Goal: Communication & Community: Share content

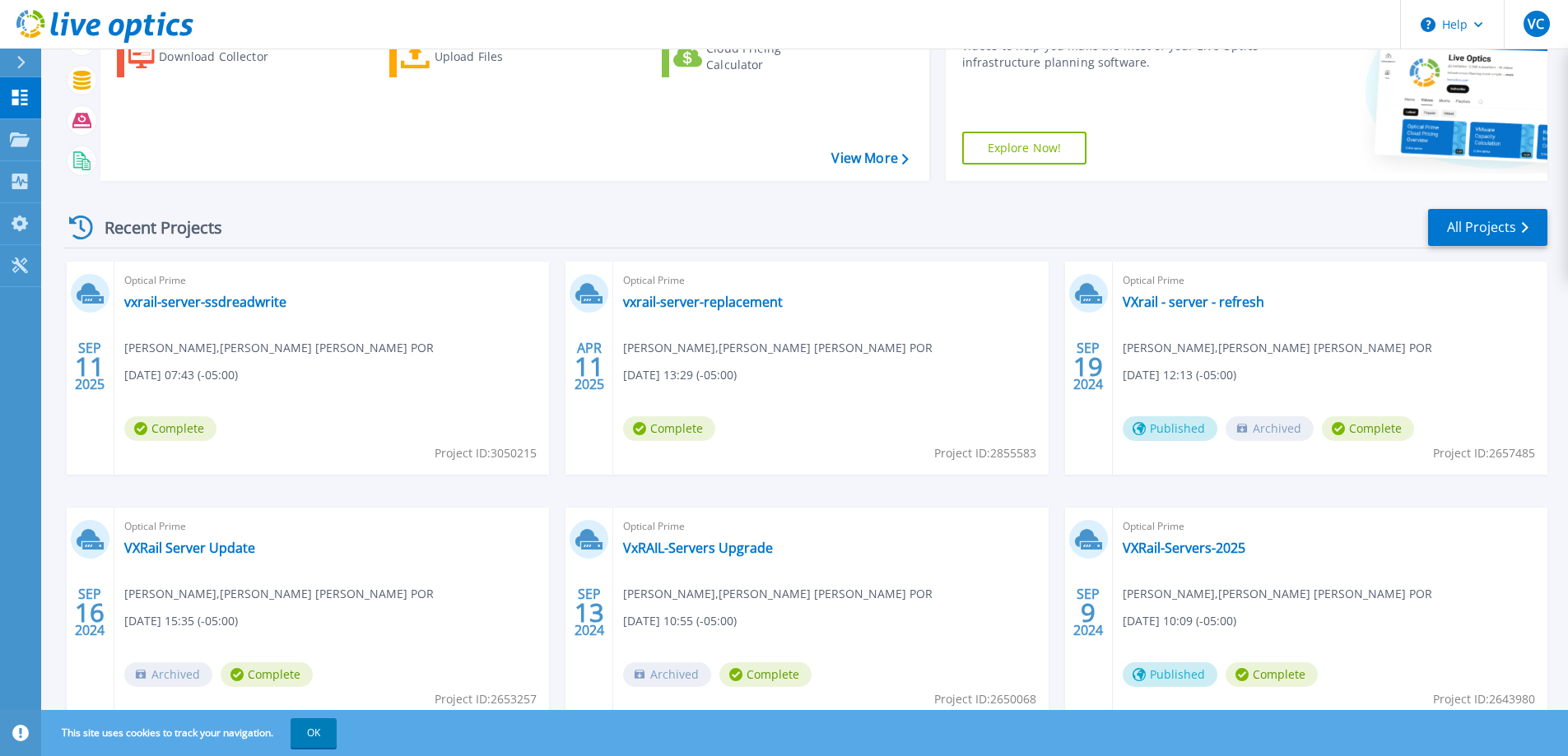
scroll to position [224, 0]
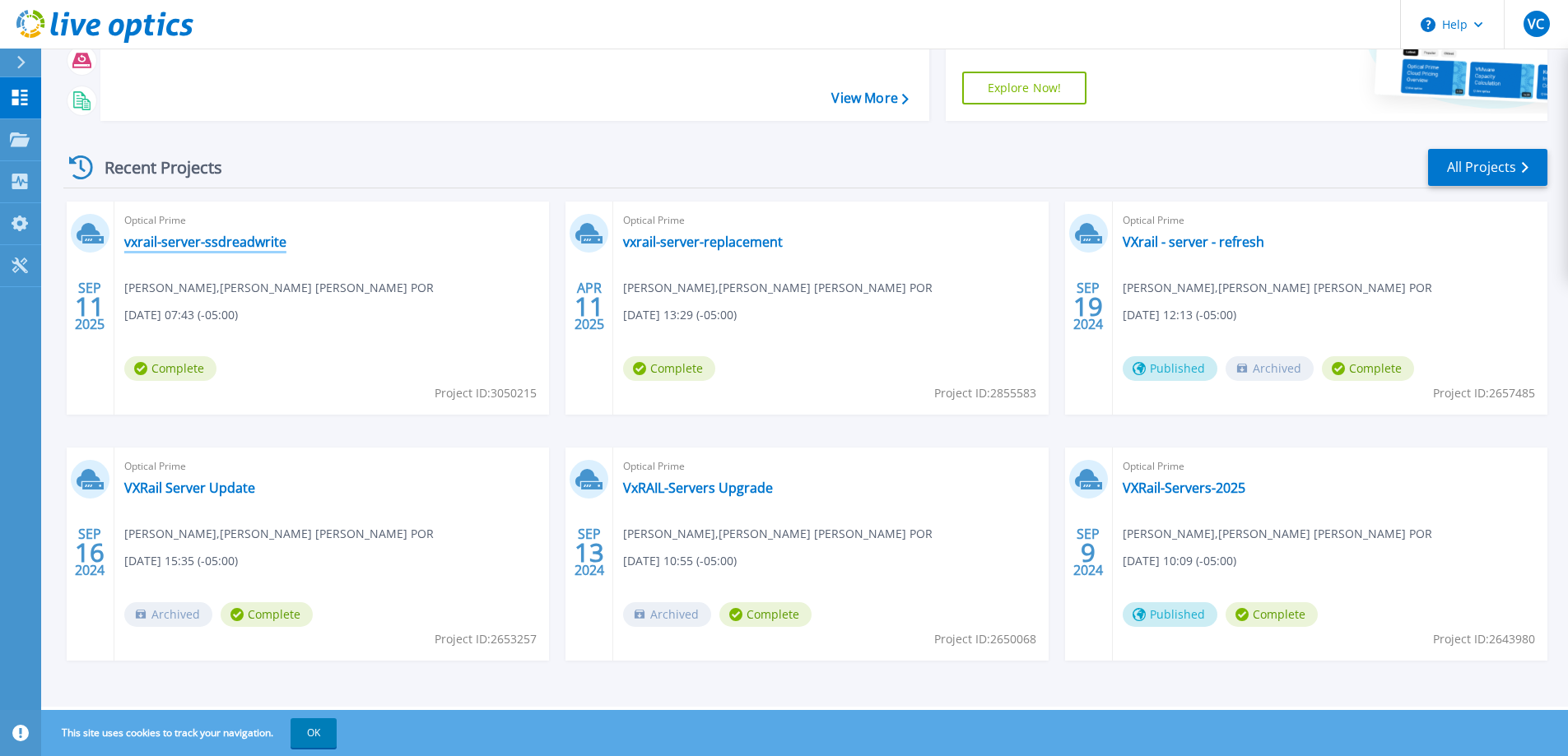
click at [254, 248] on link "vxrail-server-ssdreadwrite" at bounding box center [206, 242] width 162 height 16
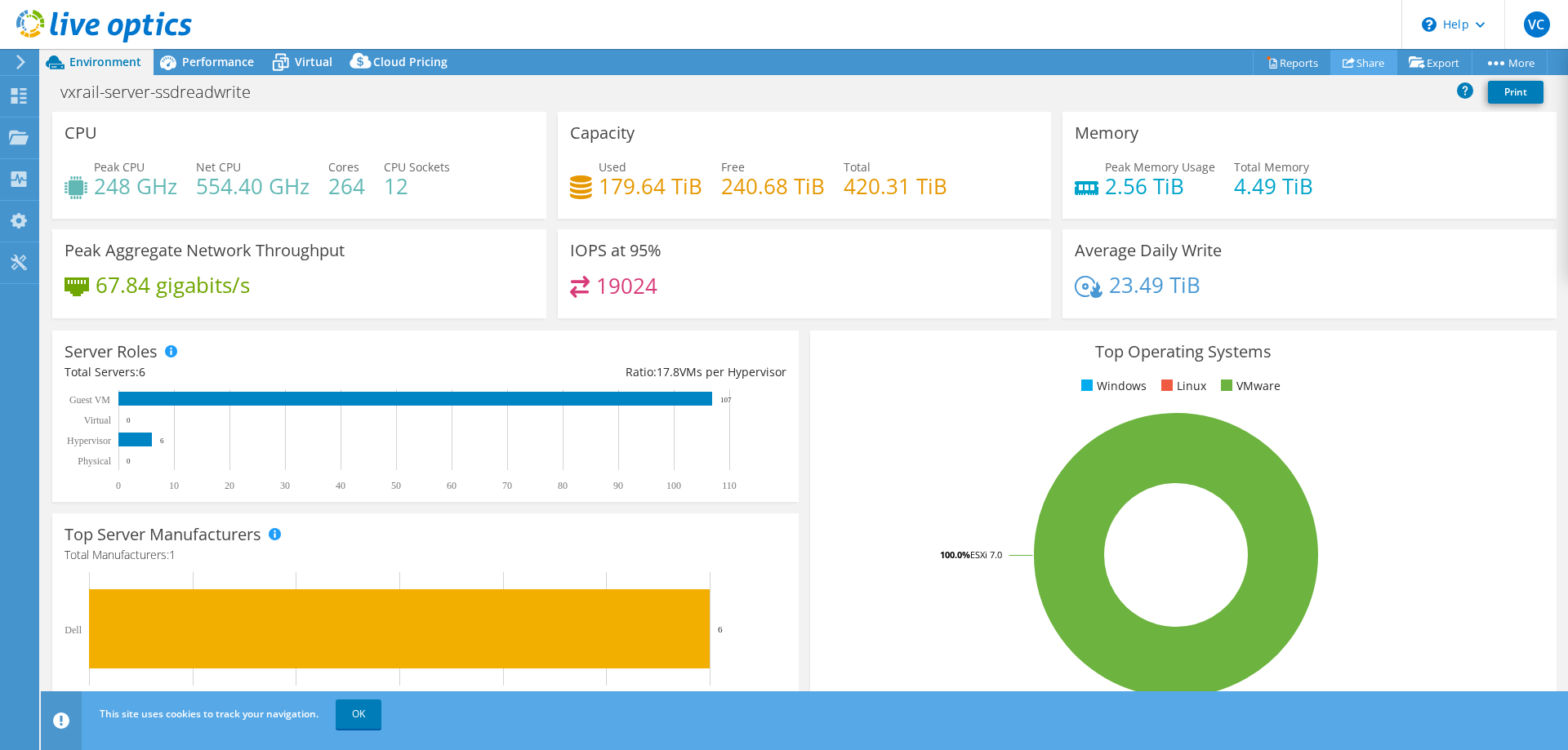
click at [1362, 72] on link "Share" at bounding box center [1365, 62] width 67 height 25
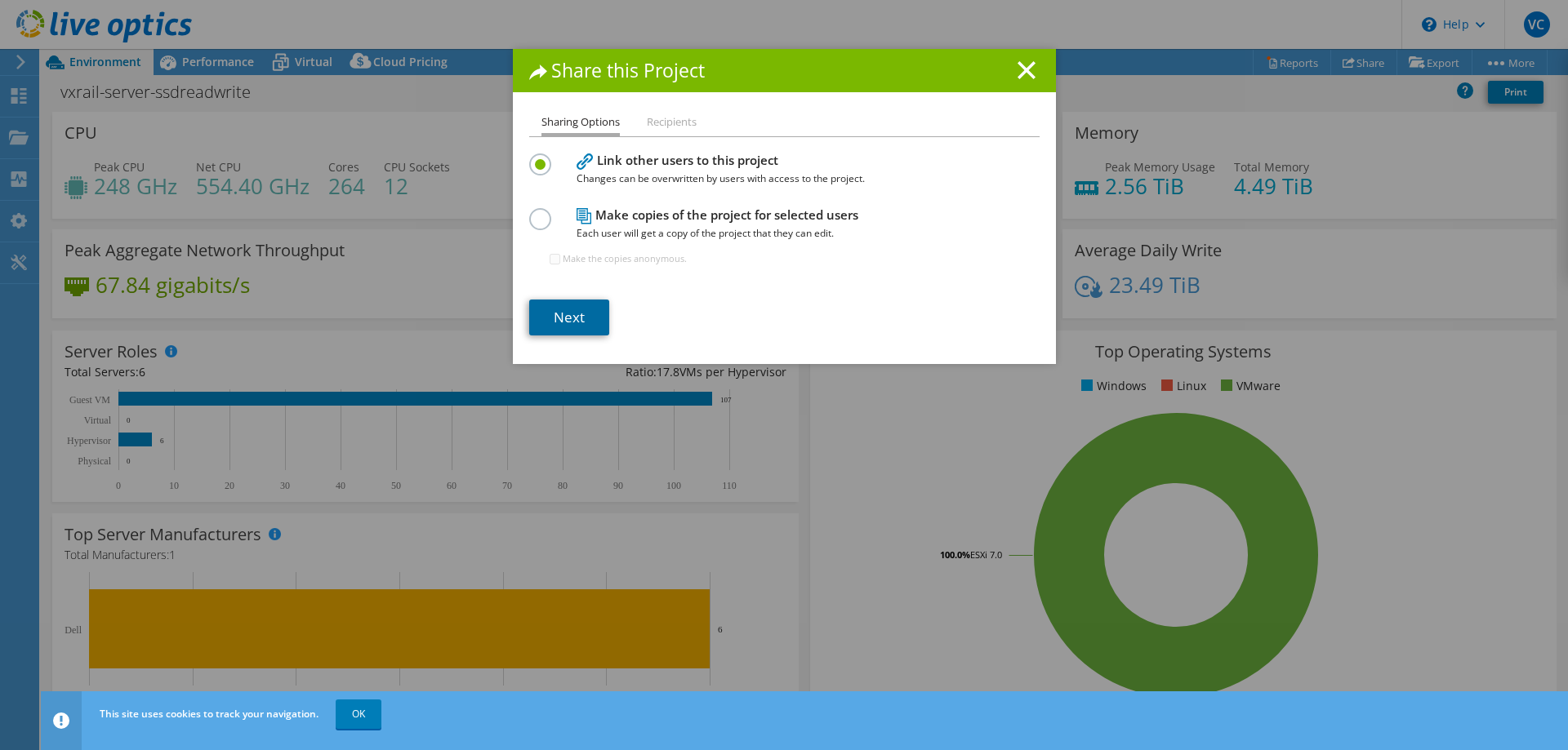
click at [555, 317] on link "Next" at bounding box center [569, 316] width 80 height 35
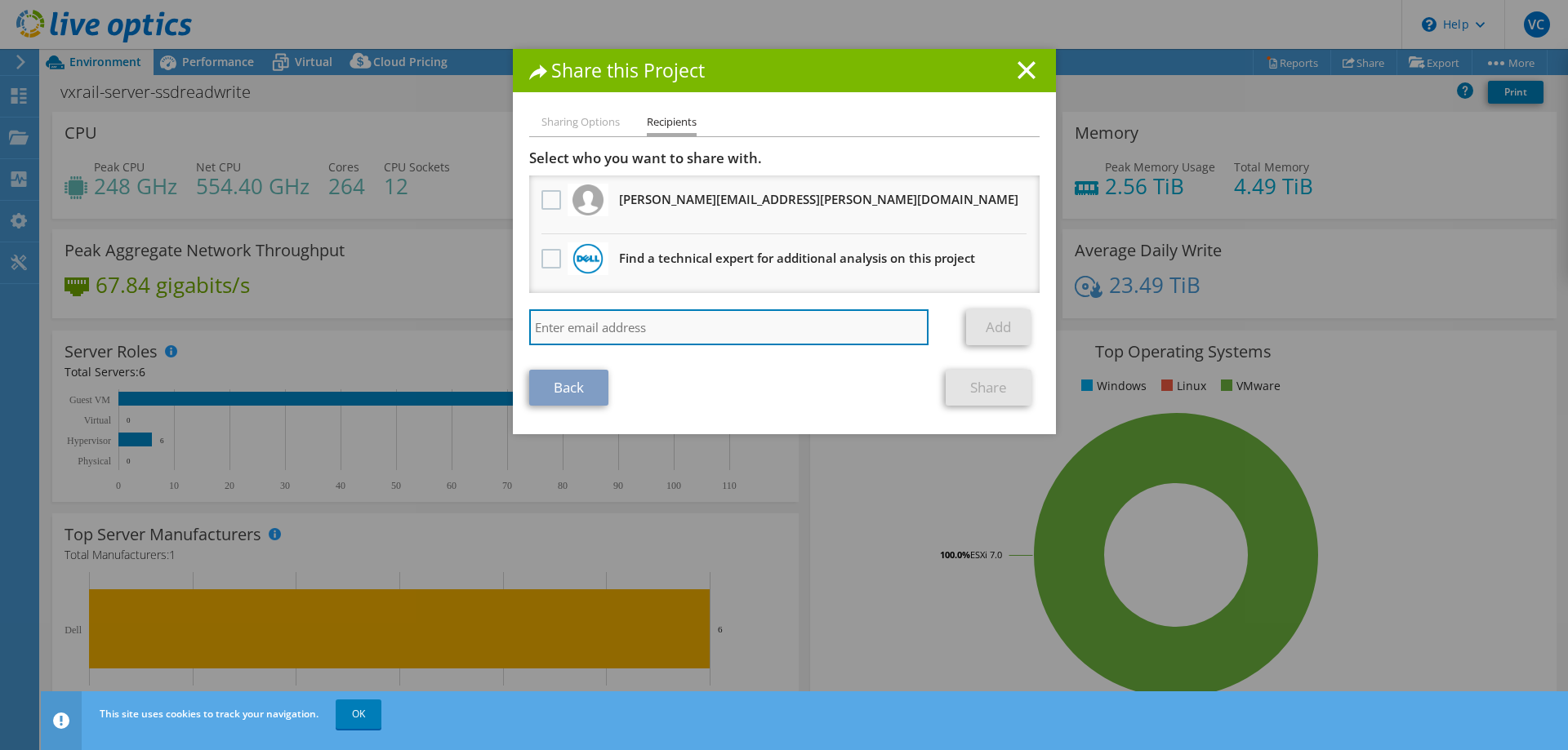
click at [606, 323] on input "search" at bounding box center [729, 327] width 400 height 35
type input "john.lyons@beasleyallen.com"
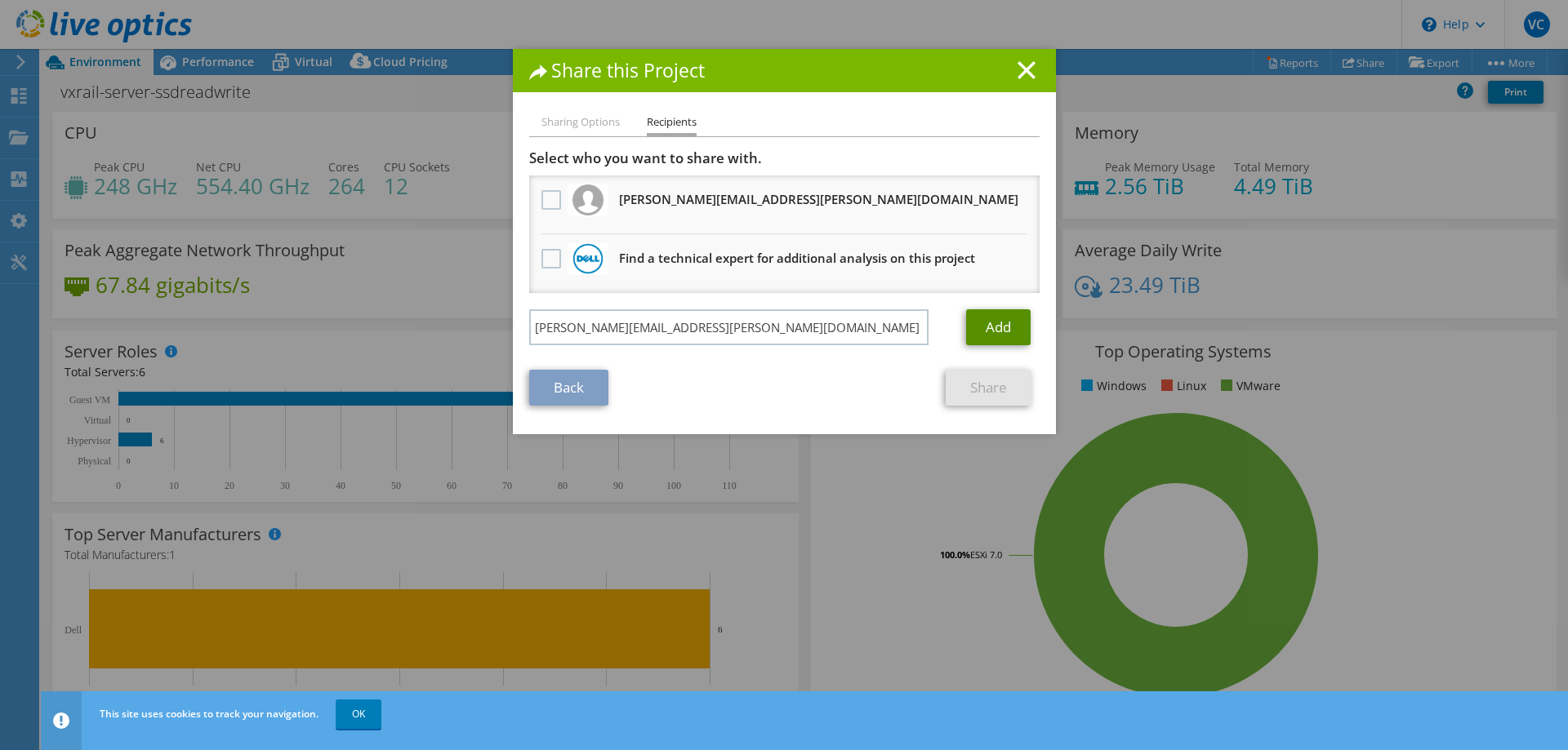
click at [1004, 336] on link "Add" at bounding box center [998, 327] width 64 height 35
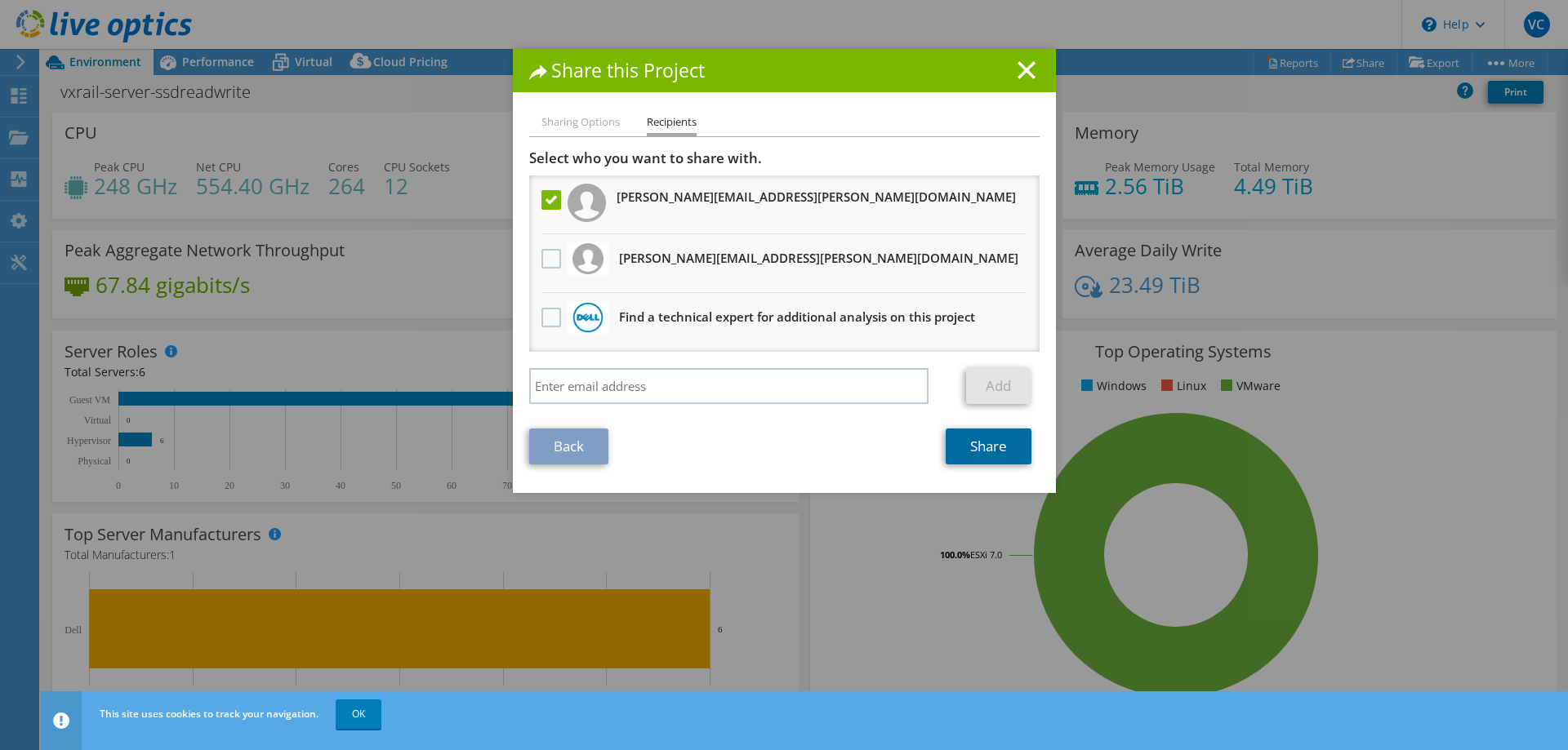
click at [964, 453] on link "Share" at bounding box center [988, 446] width 85 height 35
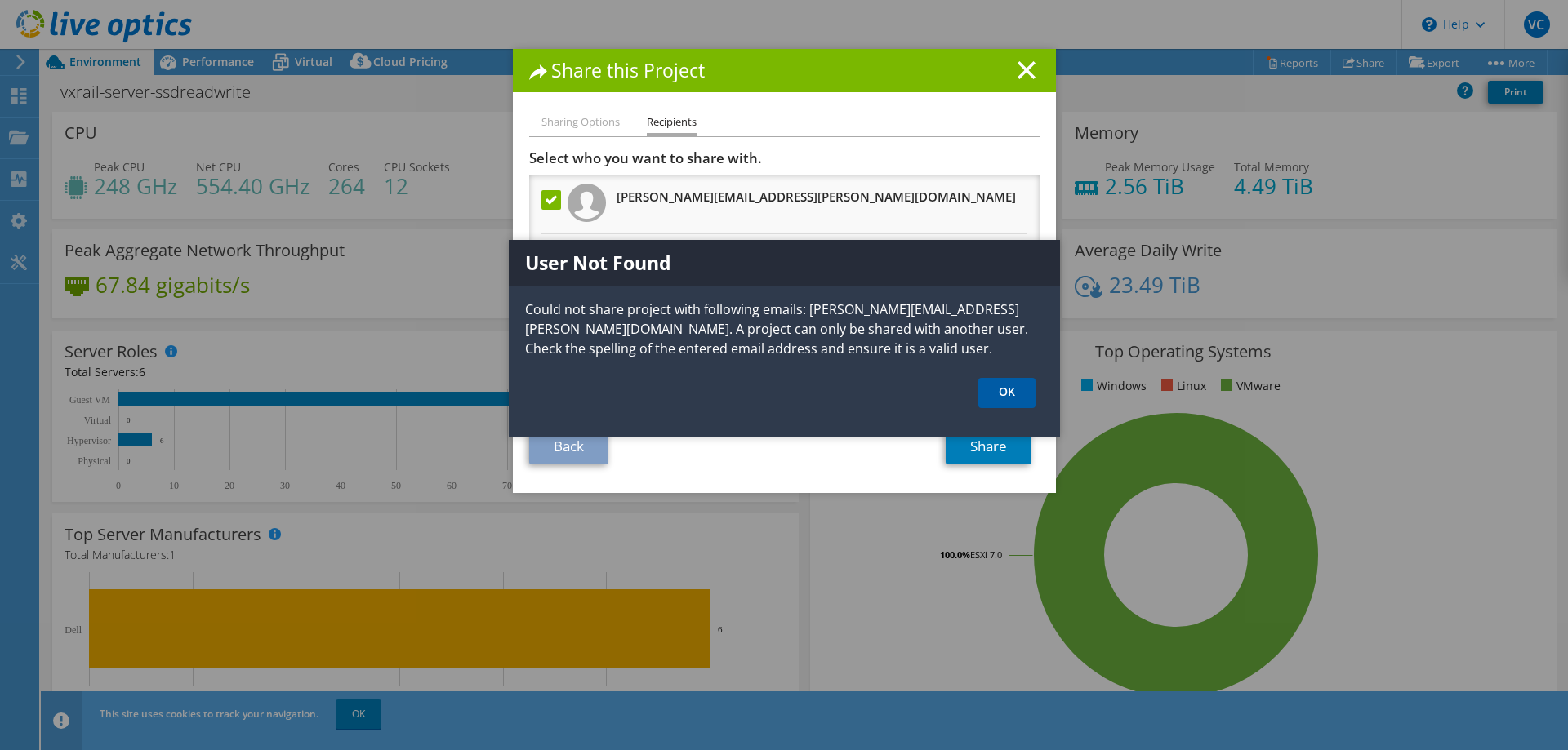
click at [995, 392] on link "OK" at bounding box center [1008, 392] width 58 height 30
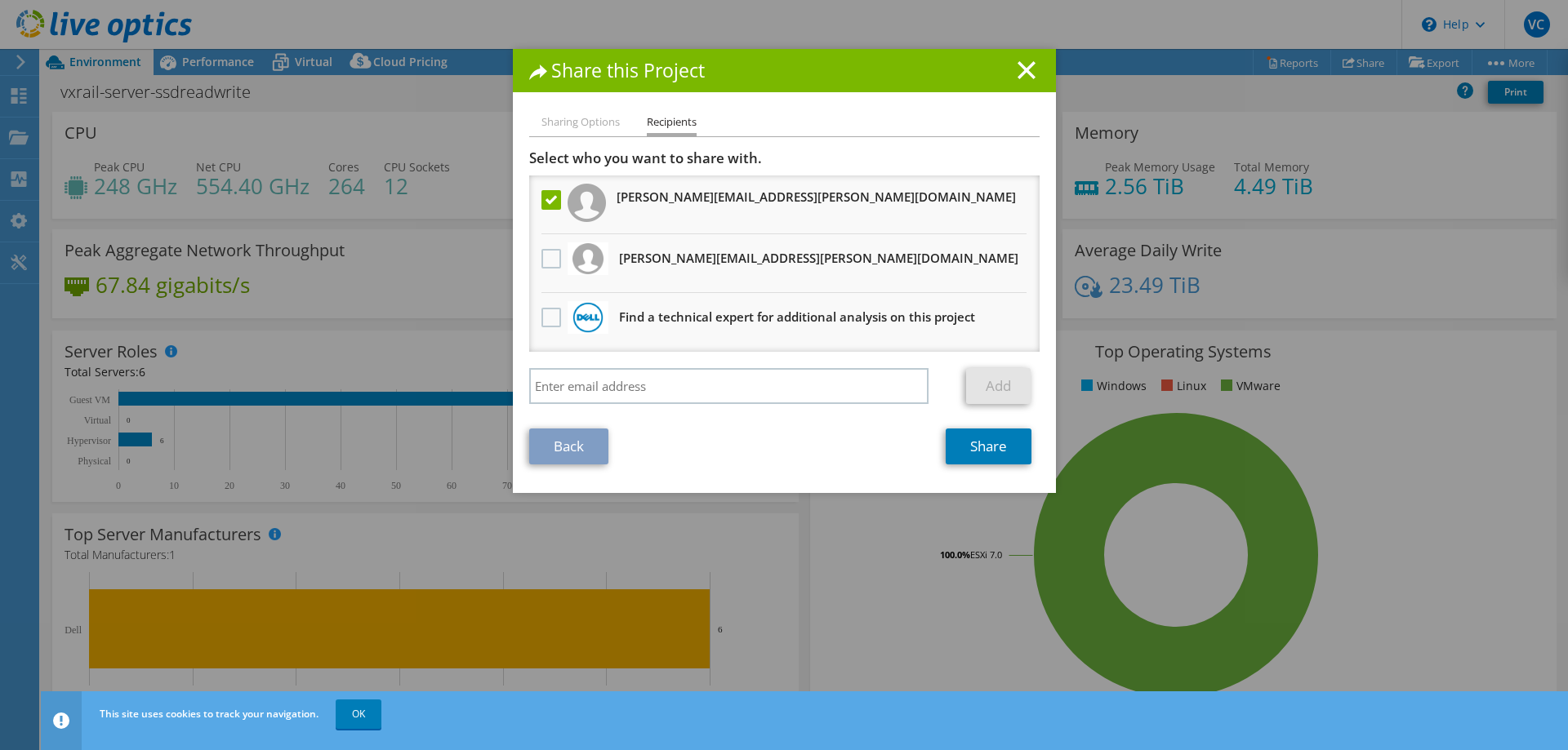
click at [625, 200] on h3 "john.lyons@beasleyallen.com" at bounding box center [817, 197] width 399 height 26
click at [568, 206] on img at bounding box center [587, 203] width 38 height 38
click at [547, 202] on label at bounding box center [553, 199] width 24 height 19
click at [0, 0] on input "checkbox" at bounding box center [0, 0] width 0 height 0
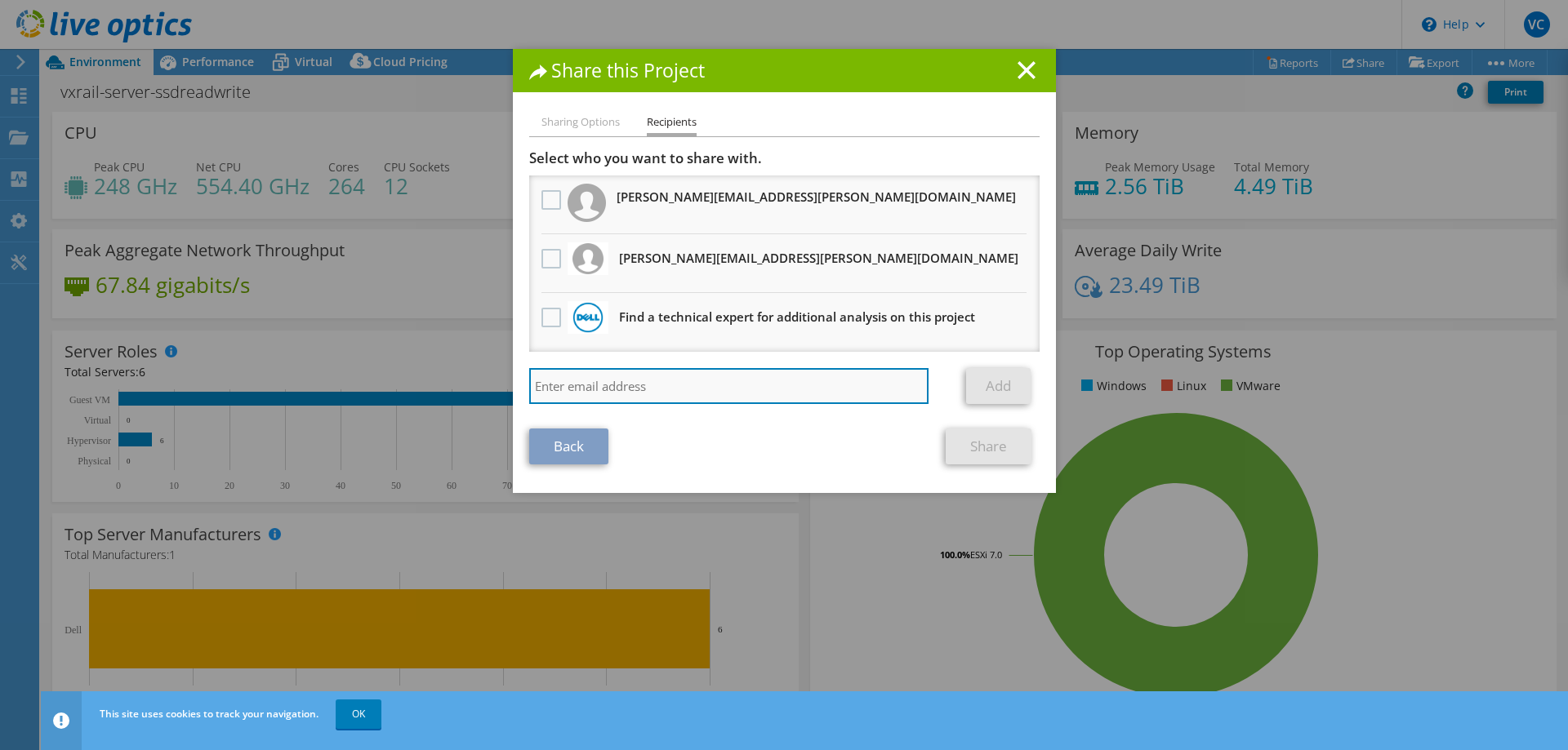
click at [707, 396] on input "search" at bounding box center [729, 386] width 400 height 35
type input "john.lyons@ahead.com"
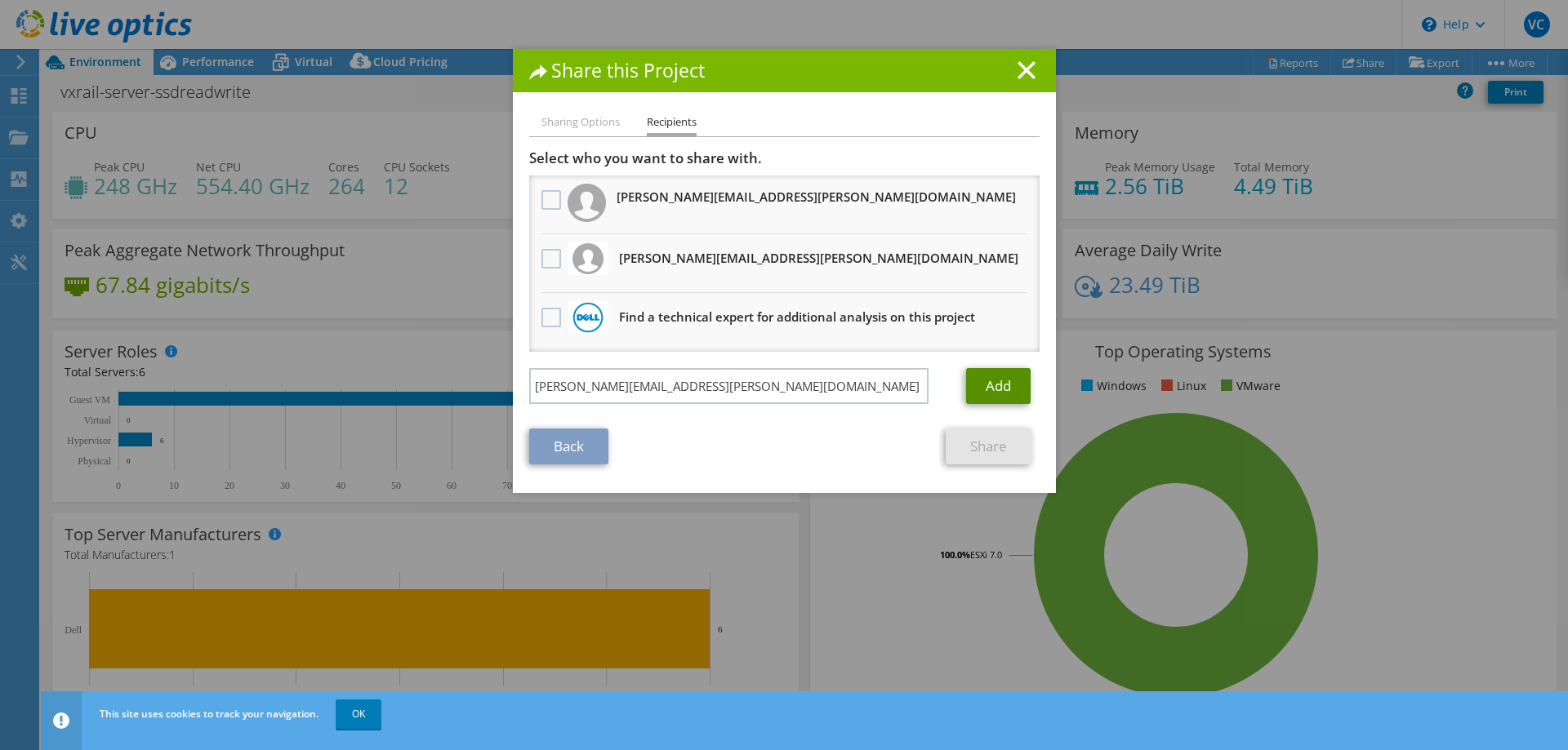
click at [991, 394] on link "Add" at bounding box center [998, 386] width 64 height 35
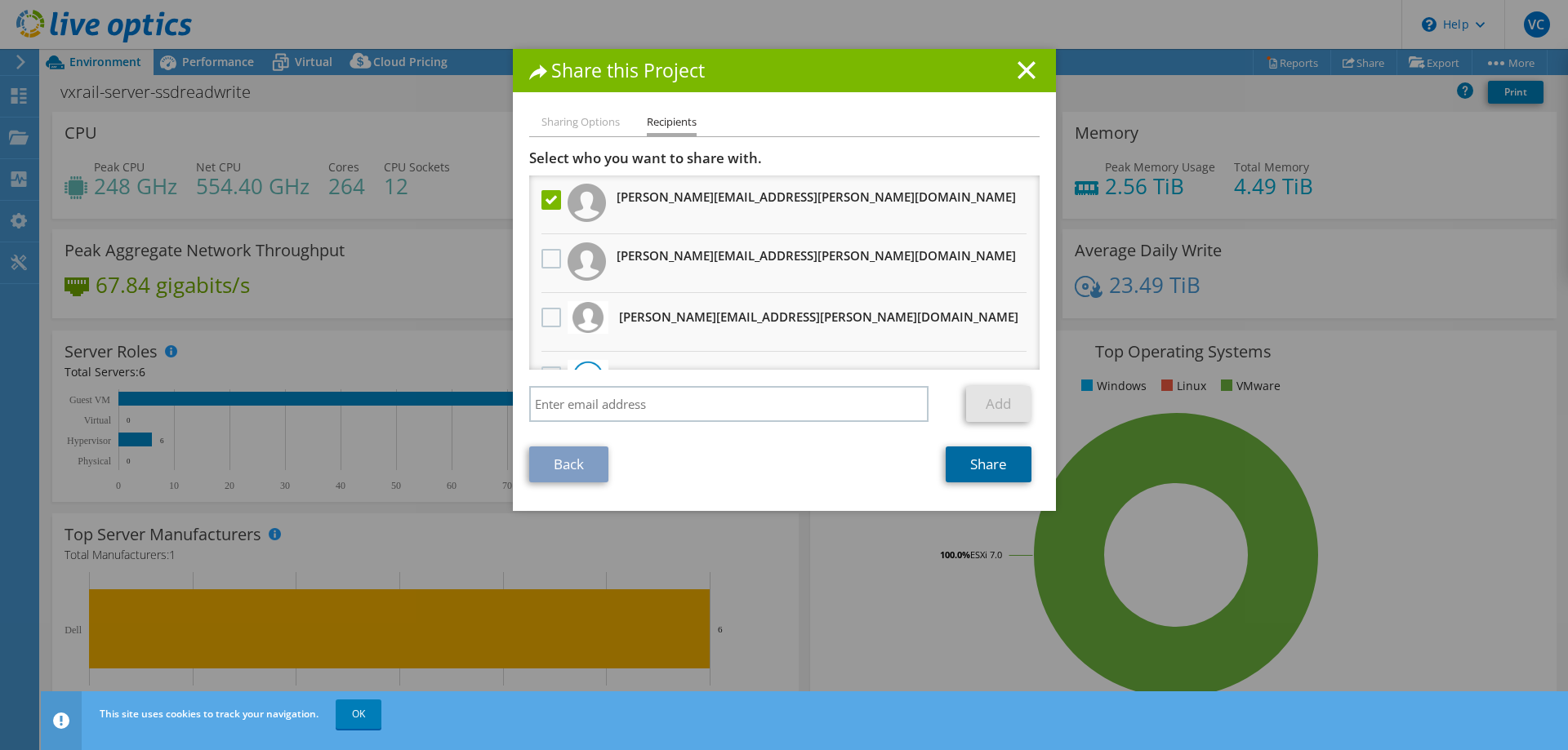
click at [953, 468] on link "Share" at bounding box center [988, 464] width 85 height 35
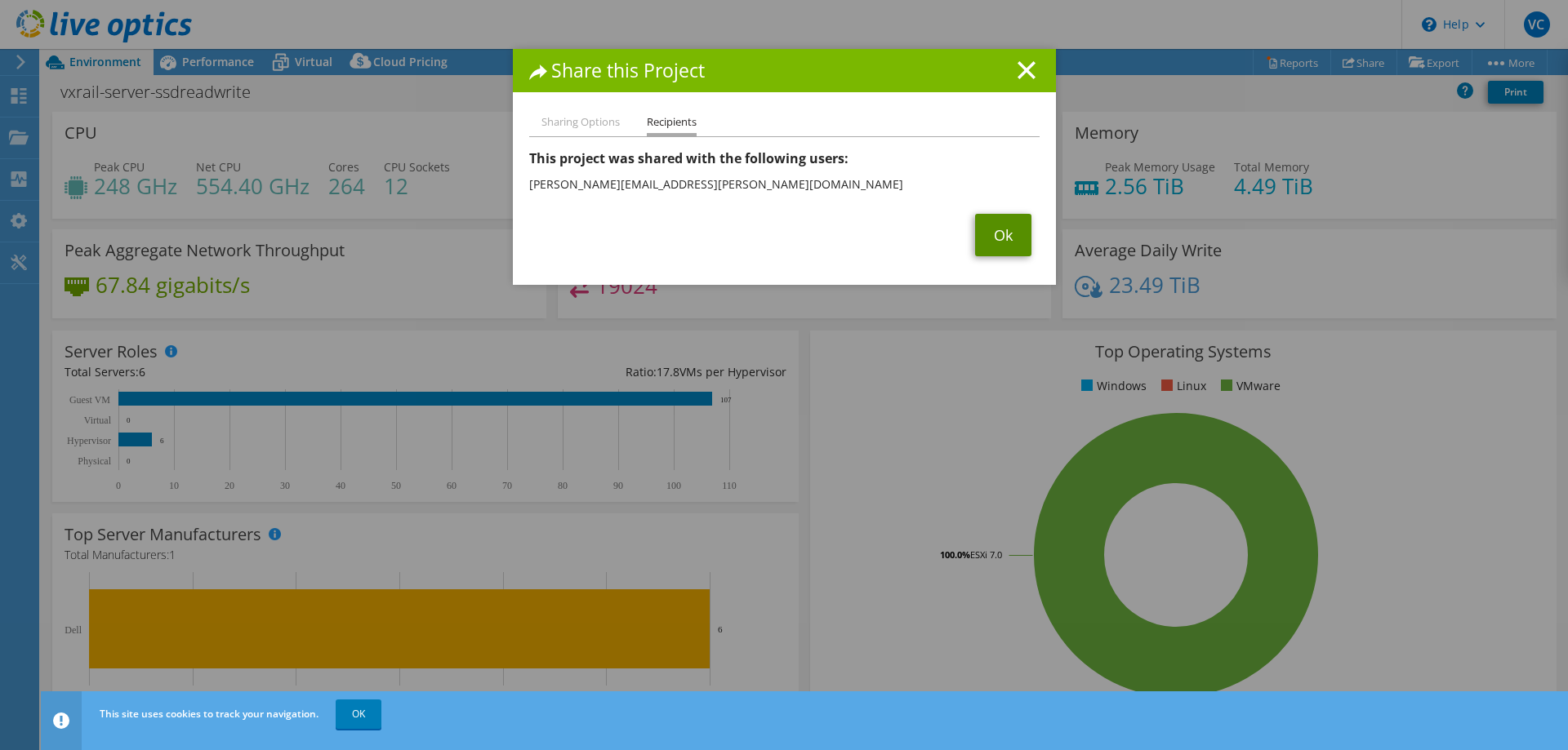
click at [990, 229] on link "Ok" at bounding box center [1003, 235] width 57 height 42
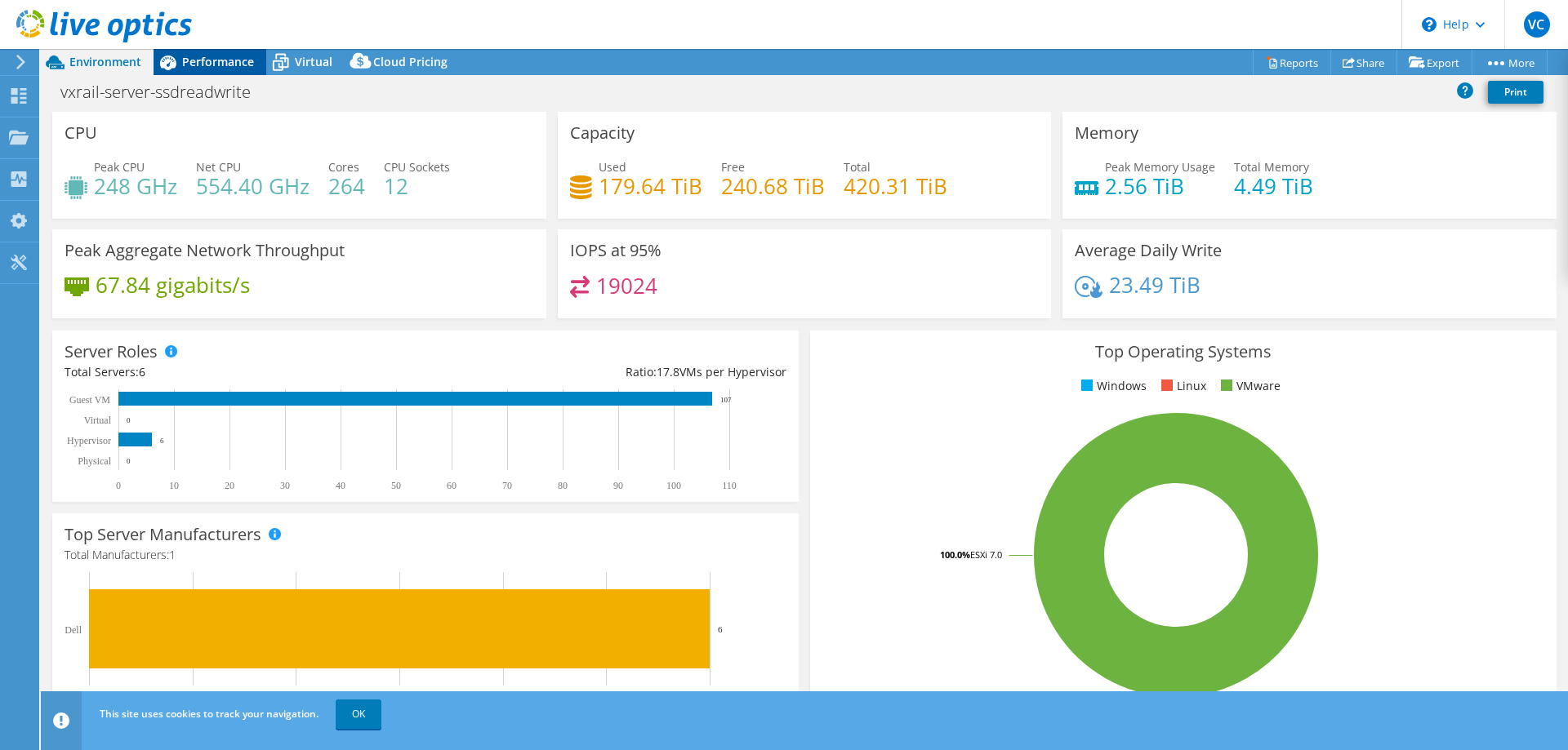
click at [192, 61] on span "Performance" at bounding box center [218, 61] width 72 height 15
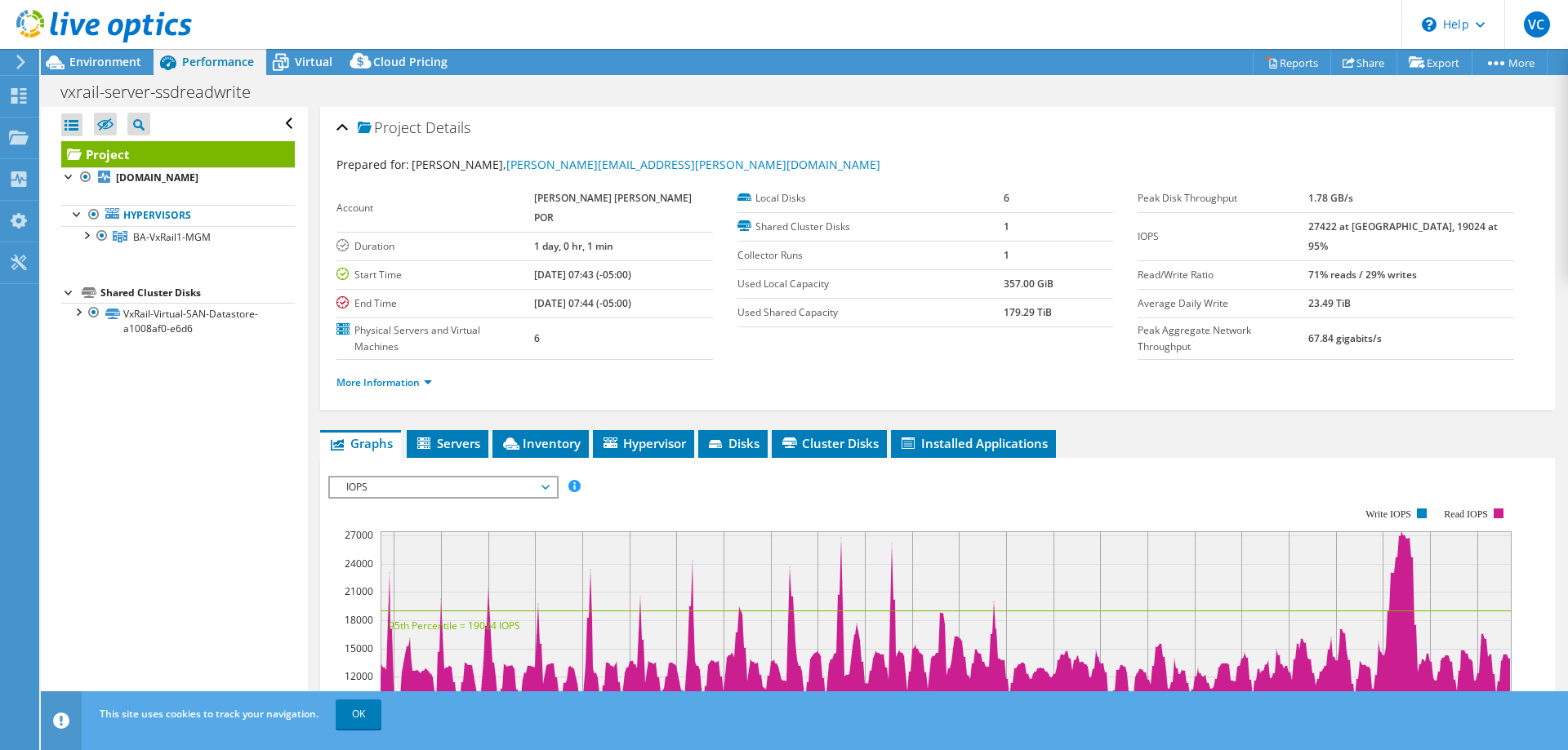
click at [1157, 434] on ul "Graphs Servers Inventory Hypervisor Disks Cluster Disks Installed Applications" at bounding box center [938, 444] width 1235 height 28
click at [232, 505] on div "Open All Close All Hide Excluded Nodes Project Tree Filter" at bounding box center [175, 413] width 267 height 612
